Goal: Check status: Check status

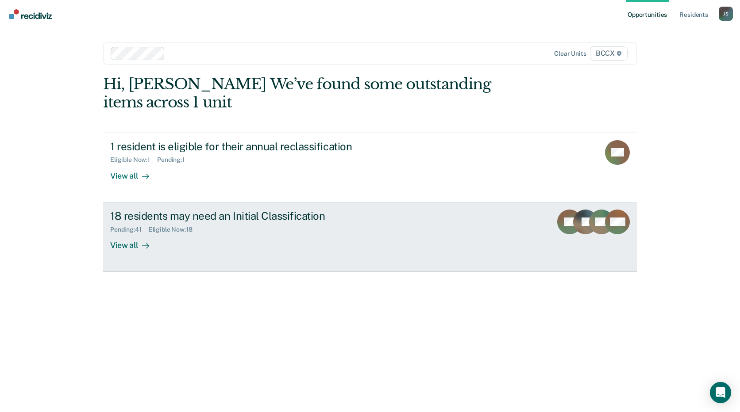
click at [222, 254] on link "18 residents may need an Initial Classification Pending : 41 Eligible Now : 18 …" at bounding box center [370, 237] width 534 height 69
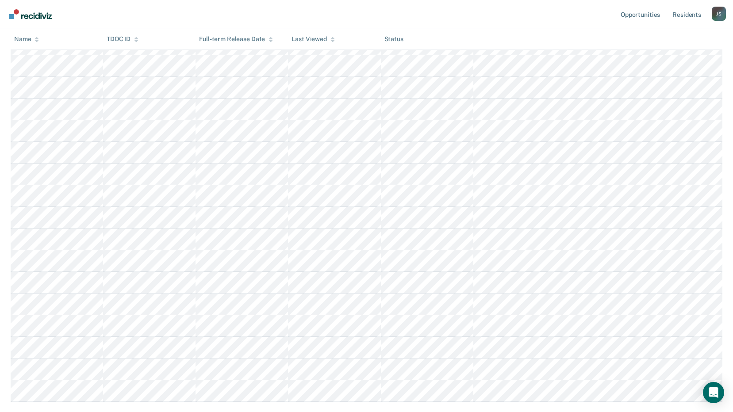
scroll to position [177, 0]
